Goal: Information Seeking & Learning: Understand process/instructions

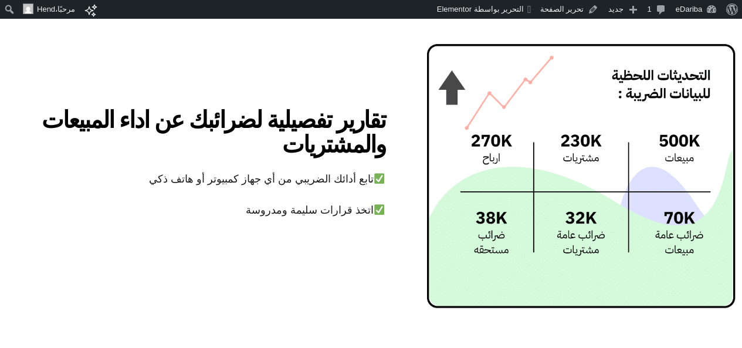
scroll to position [2522, 0]
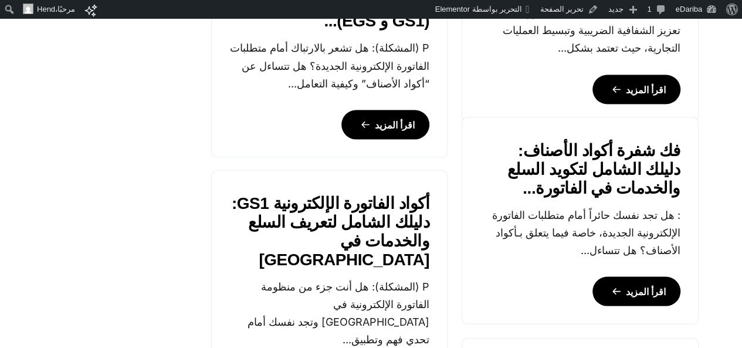
scroll to position [880, 0]
